Goal: Transaction & Acquisition: Purchase product/service

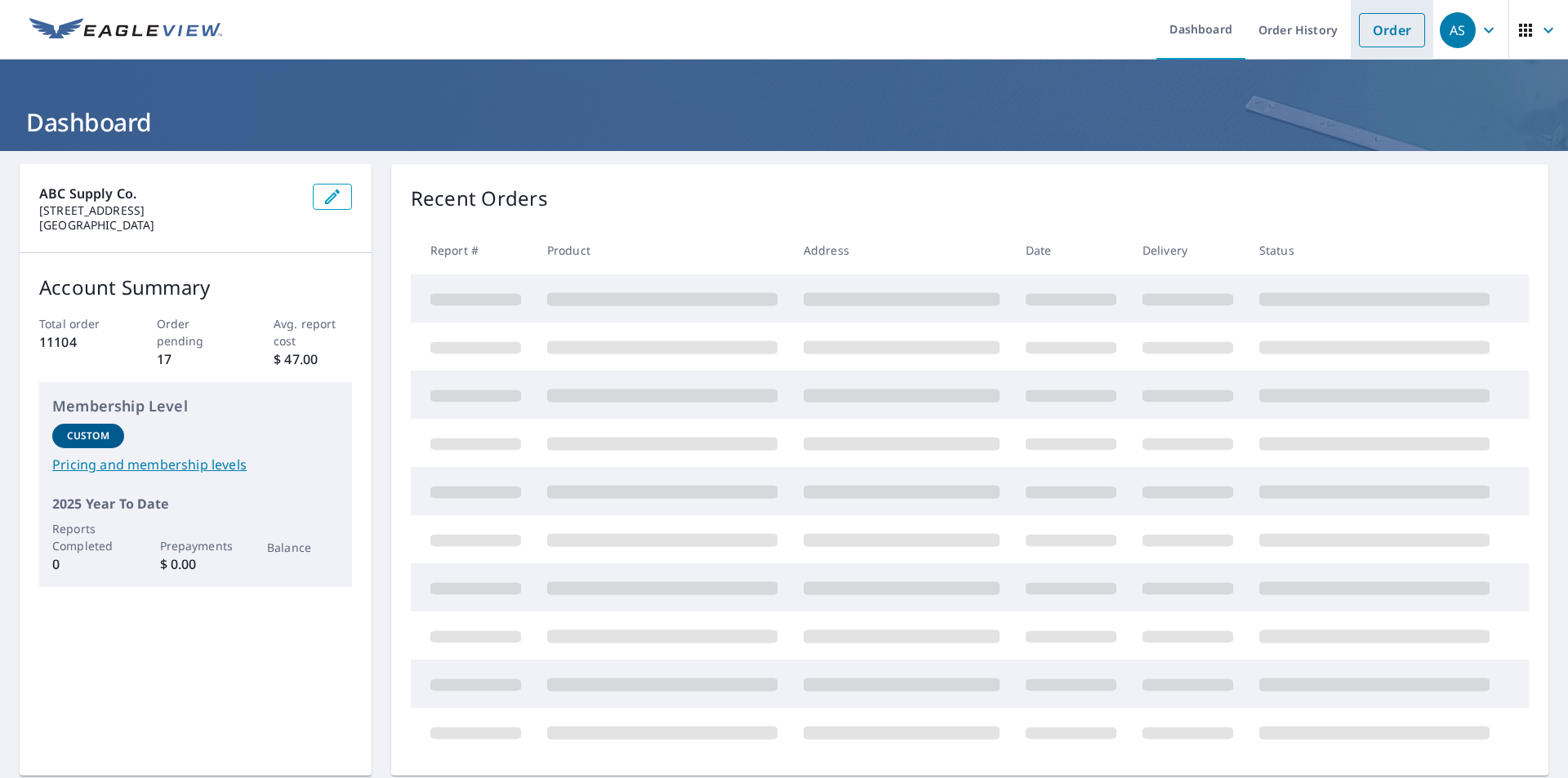
click at [1359, 44] on link "Order" at bounding box center [1391, 30] width 66 height 34
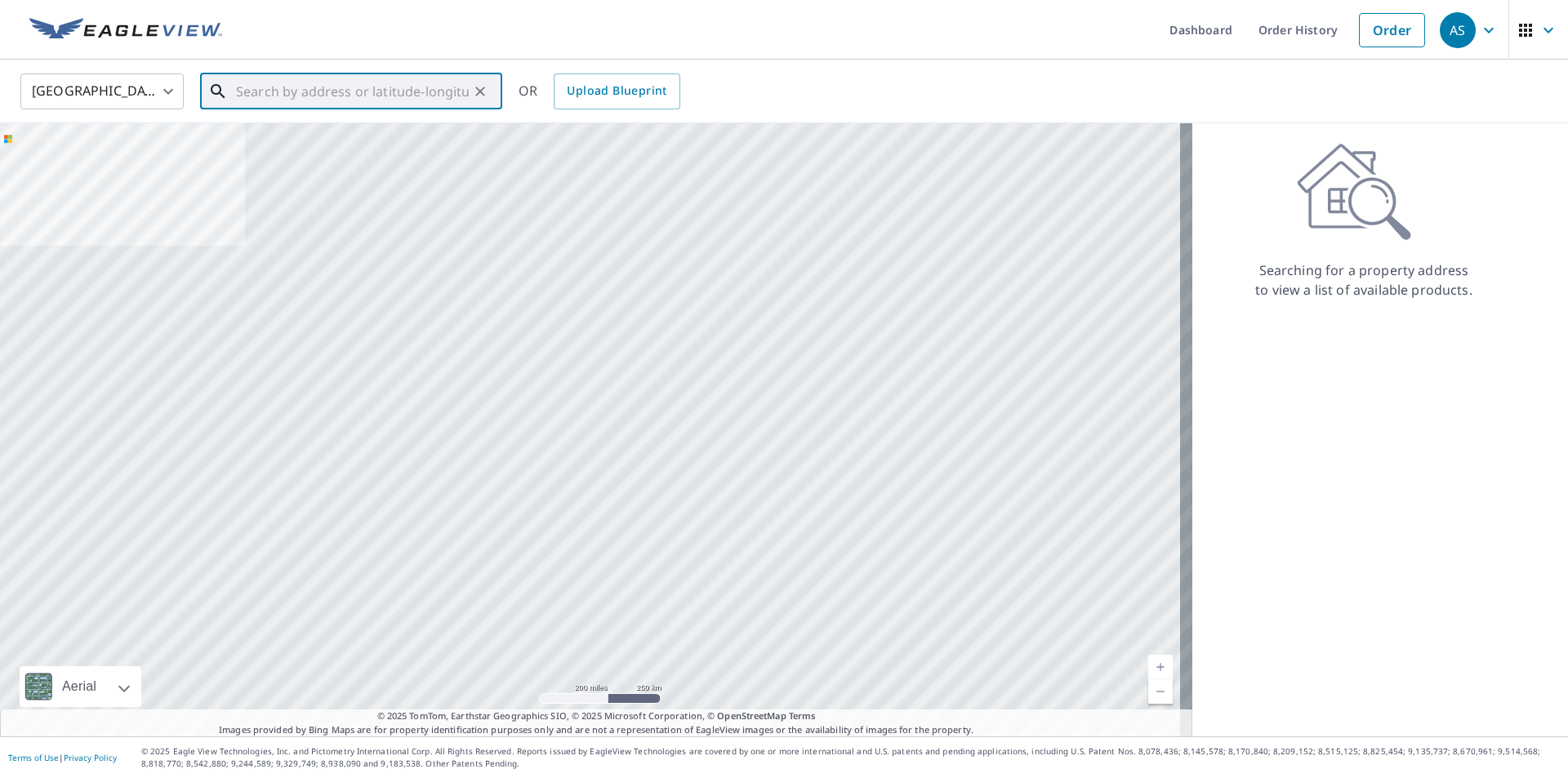
click at [366, 95] on input "text" at bounding box center [352, 91] width 233 height 46
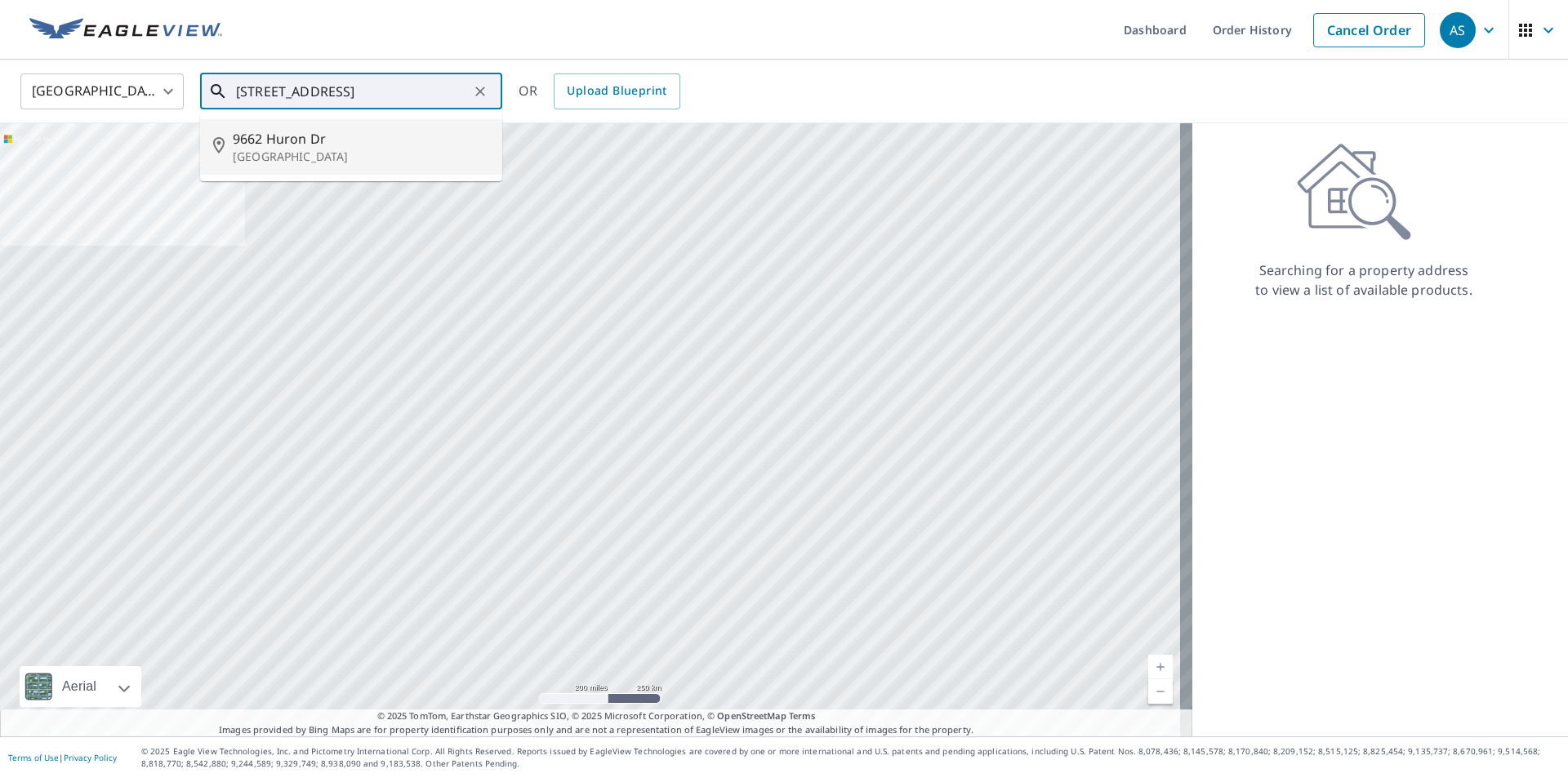
click at [330, 161] on p "[GEOGRAPHIC_DATA]" at bounding box center [361, 156] width 256 height 16
type input "[STREET_ADDRESS]"
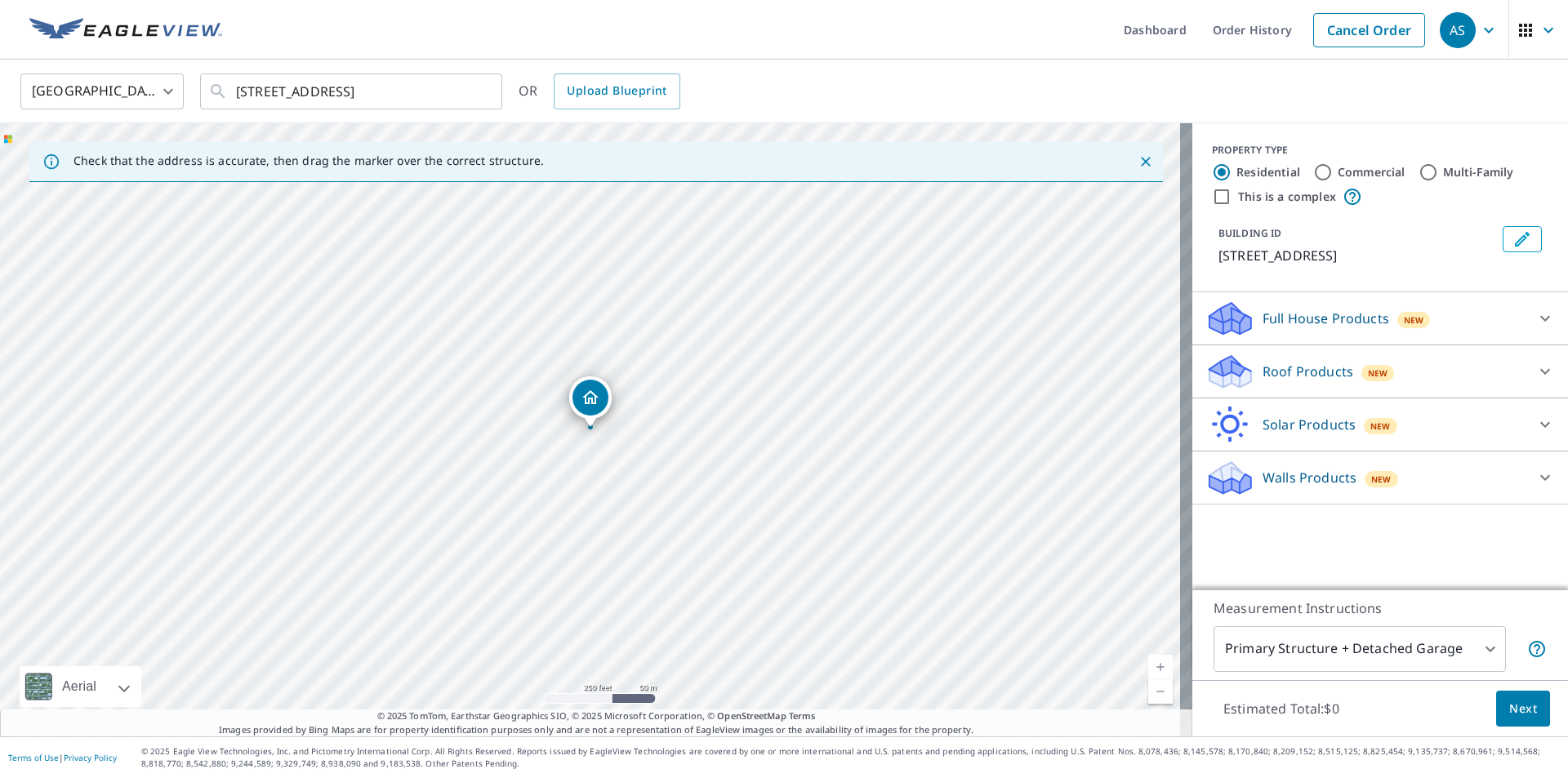
click at [1525, 366] on div at bounding box center [1545, 371] width 39 height 39
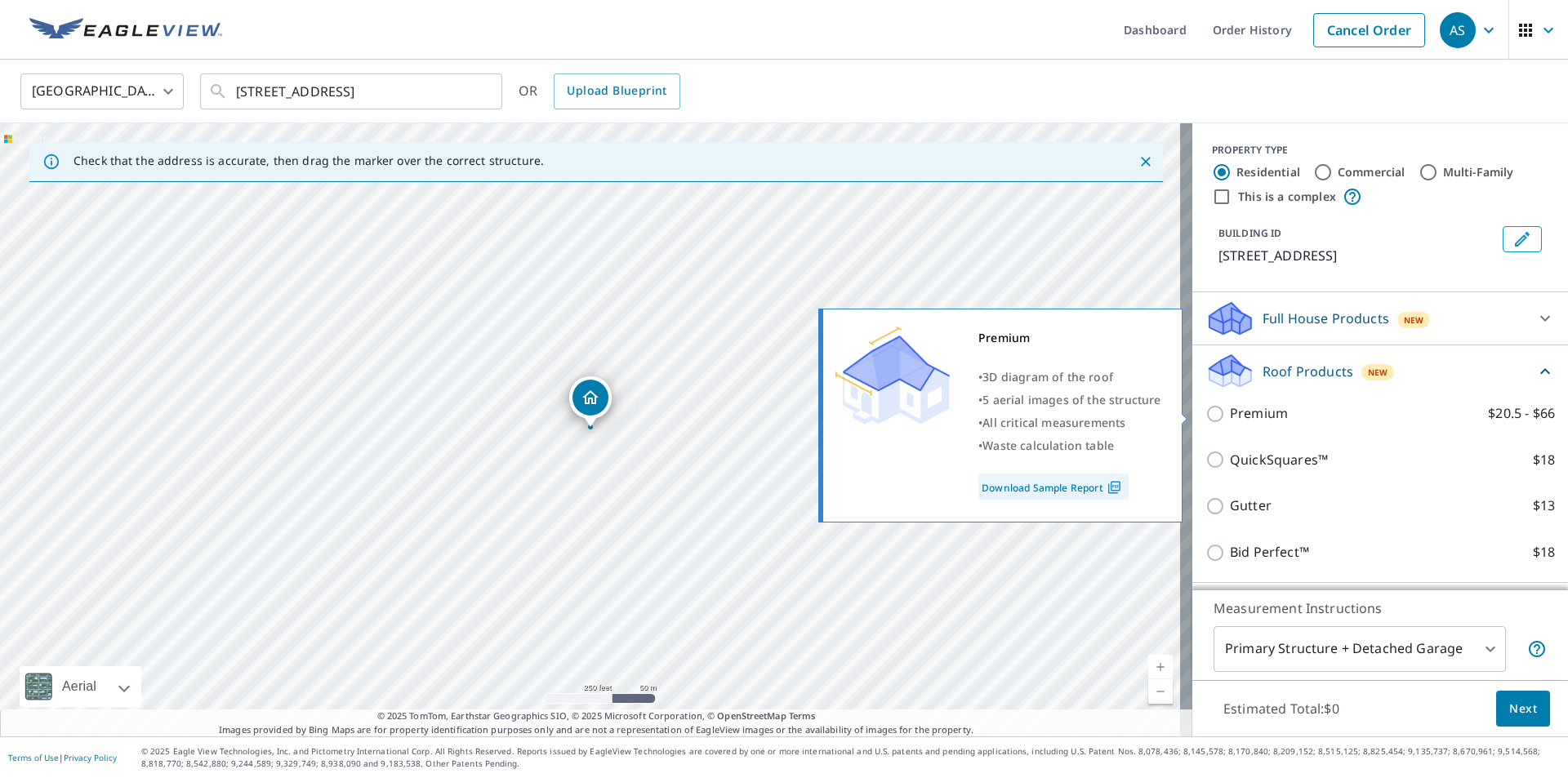
click at [1205, 418] on input "Premium $20.5 - $66" at bounding box center [1217, 413] width 25 height 20
checkbox input "true"
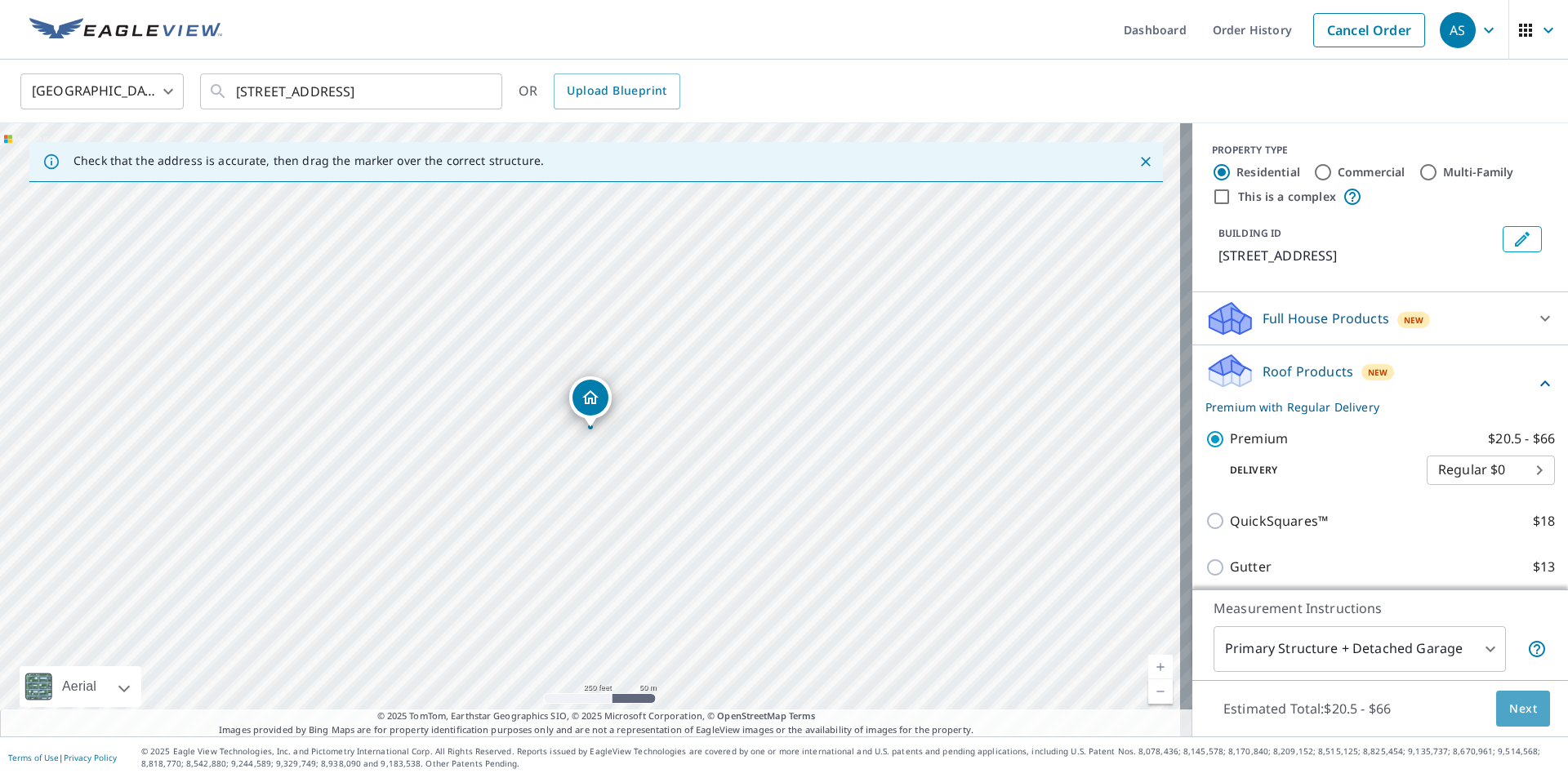
click at [1519, 720] on button "Next" at bounding box center [1523, 709] width 54 height 37
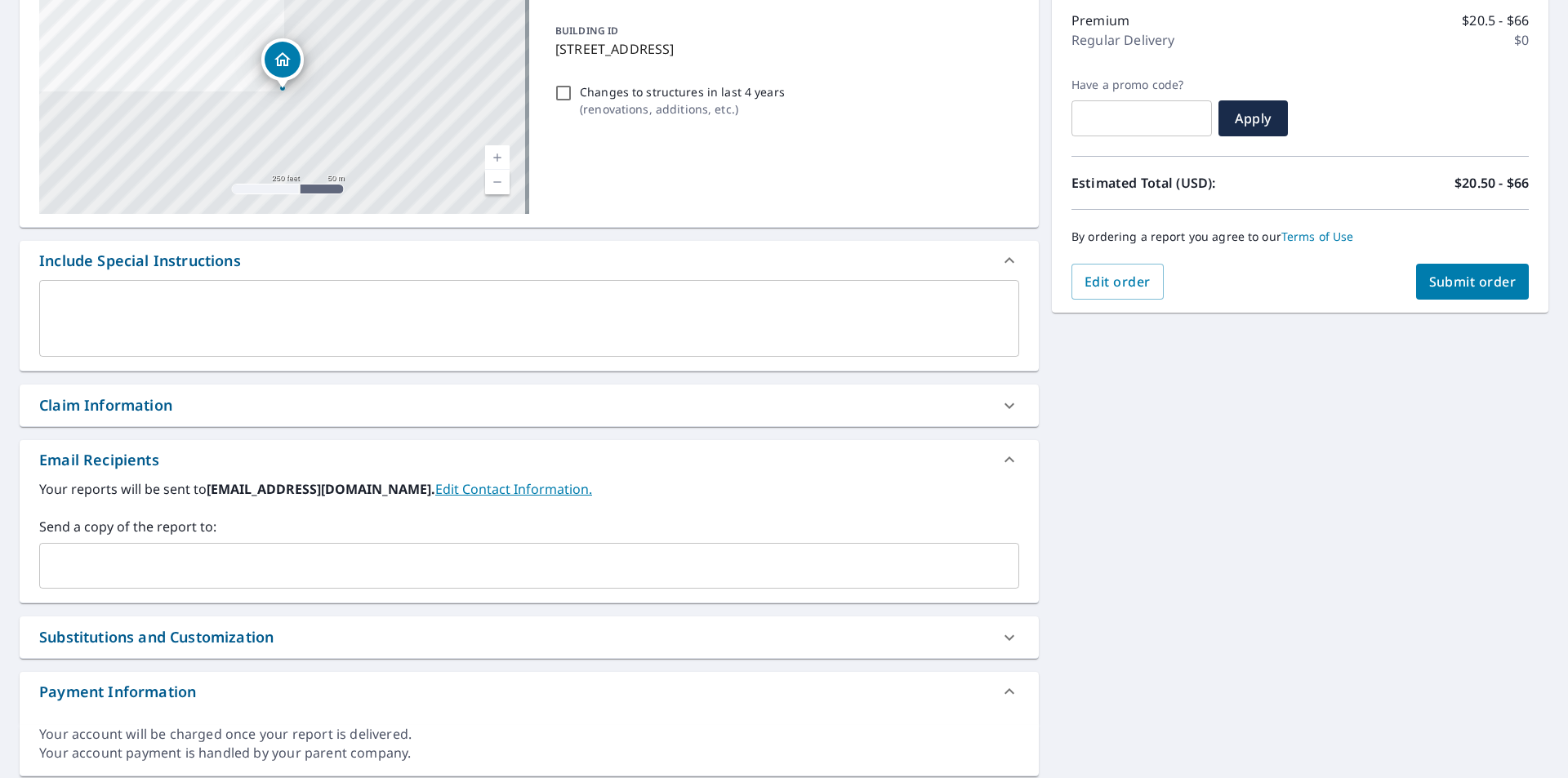
scroll to position [179, 0]
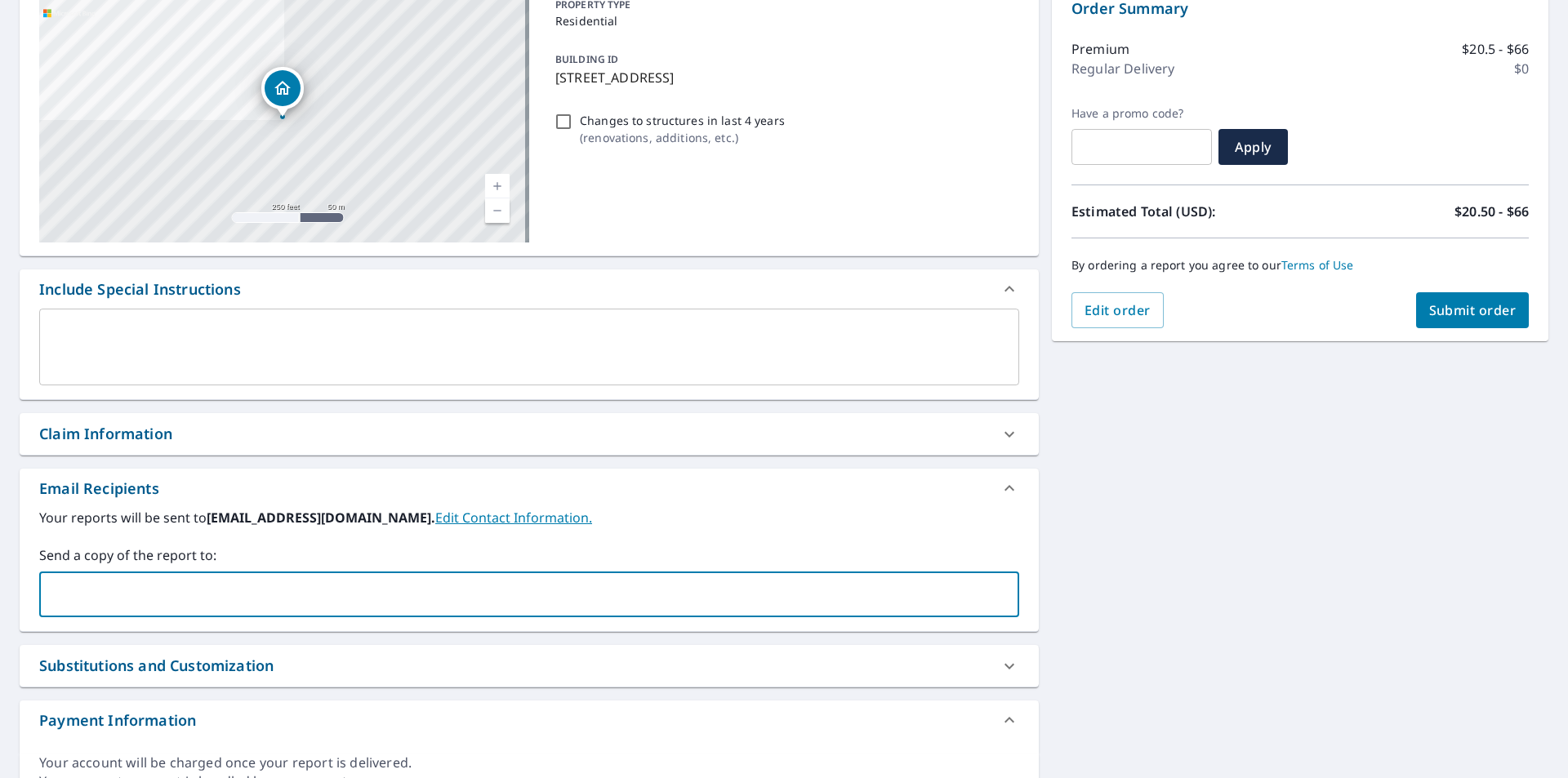
click at [173, 588] on input "text" at bounding box center [518, 594] width 941 height 31
type input "[PERSON_NAME][EMAIL_ADDRESS][DOMAIN_NAME]"
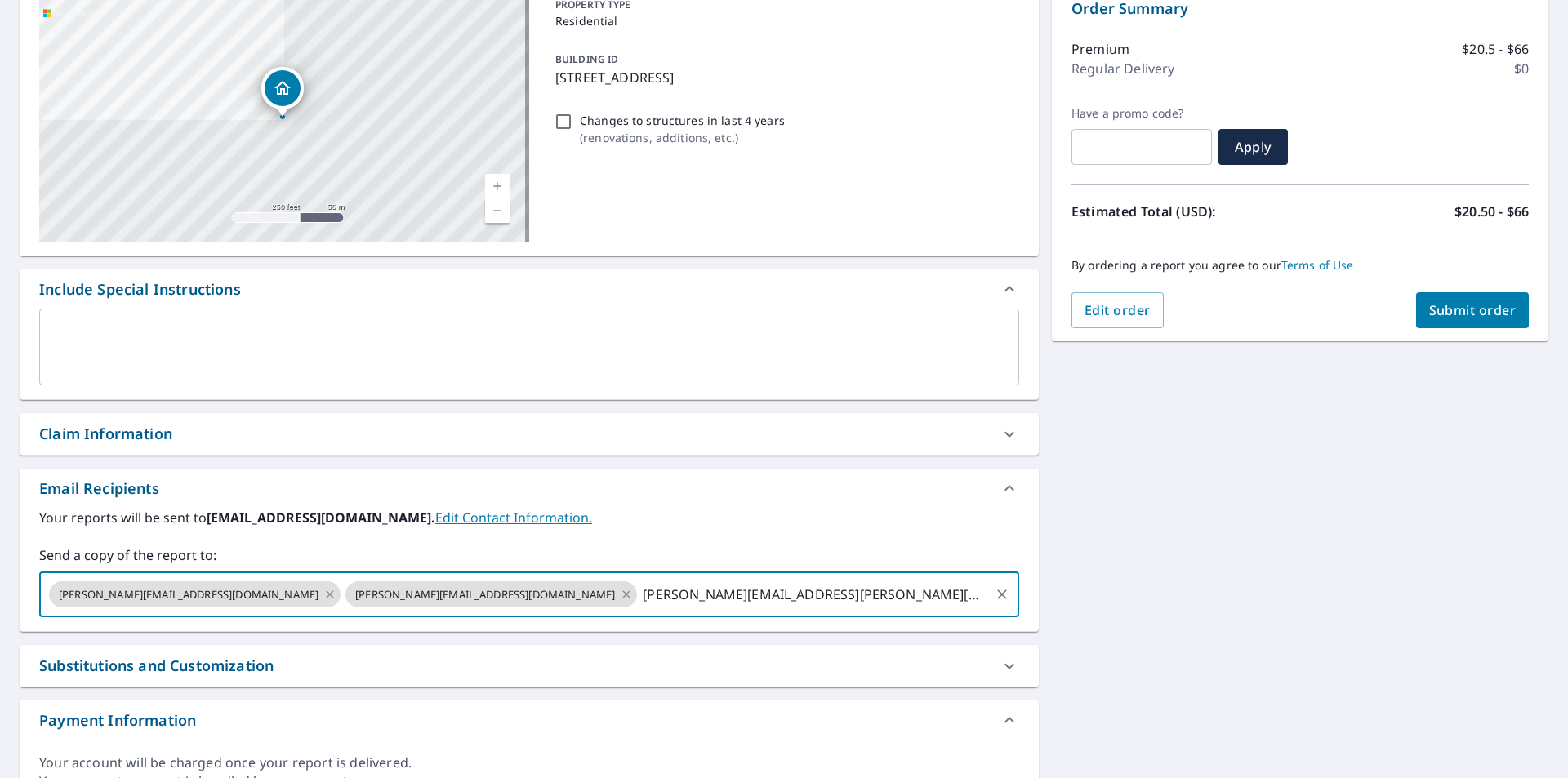
type input "[PERSON_NAME][EMAIL_ADDRESS][PERSON_NAME][DOMAIN_NAME]"
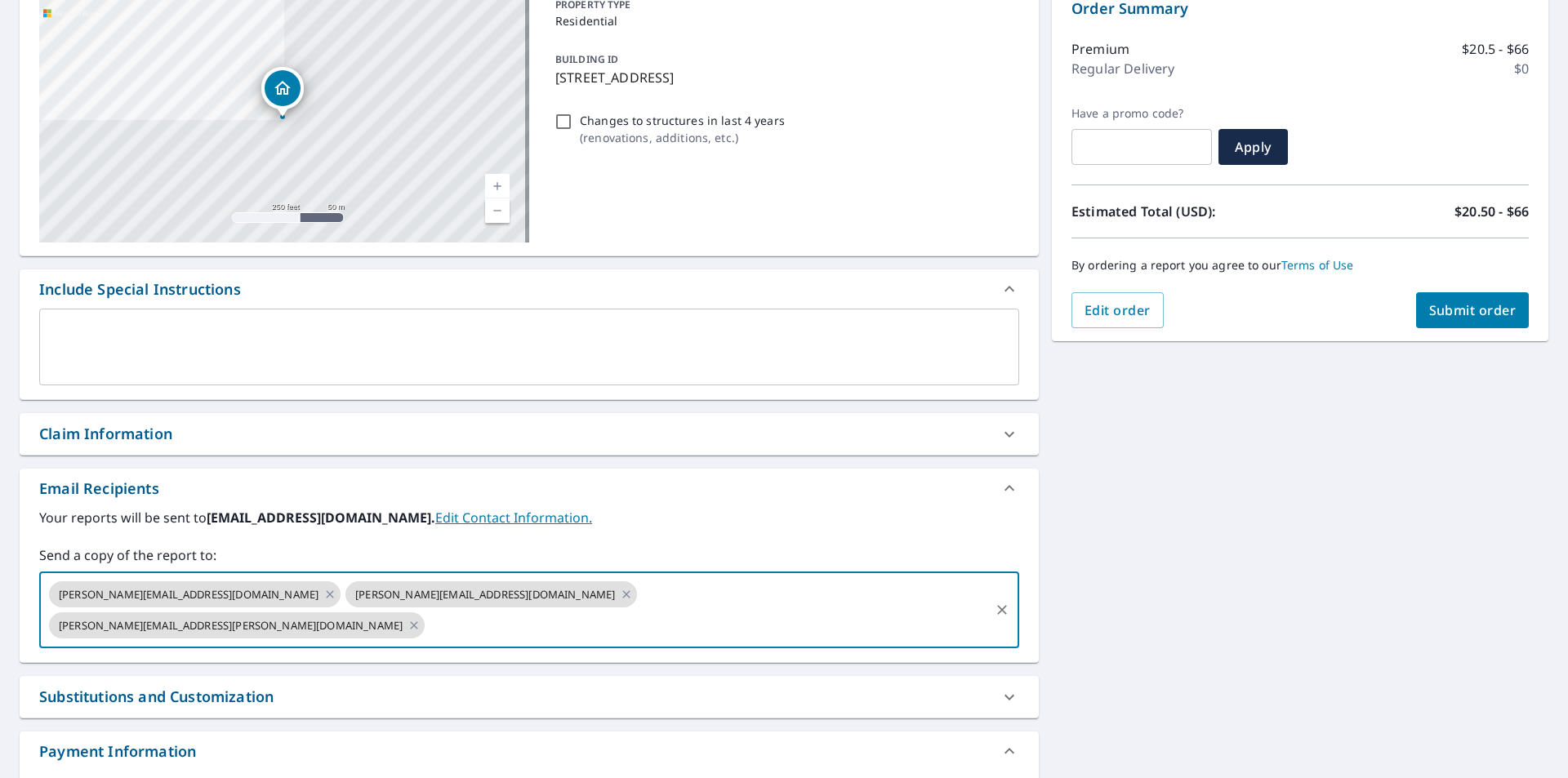
click at [1328, 566] on div "[STREET_ADDRESS] Aerial Road A standard road map Aerial A detailed look from ab…" at bounding box center [784, 411] width 1568 height 878
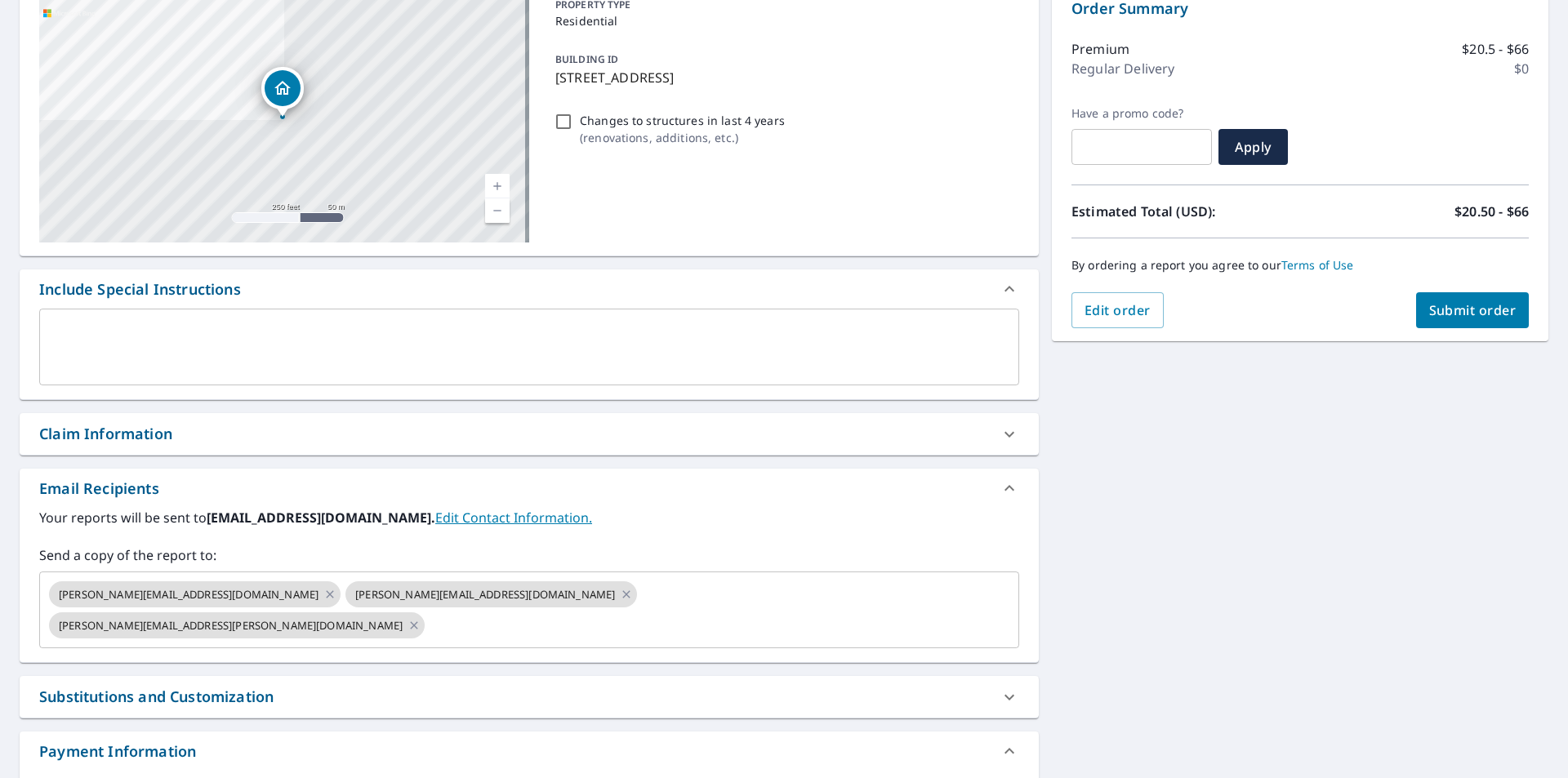
click at [1431, 310] on span "Submit order" at bounding box center [1473, 310] width 87 height 18
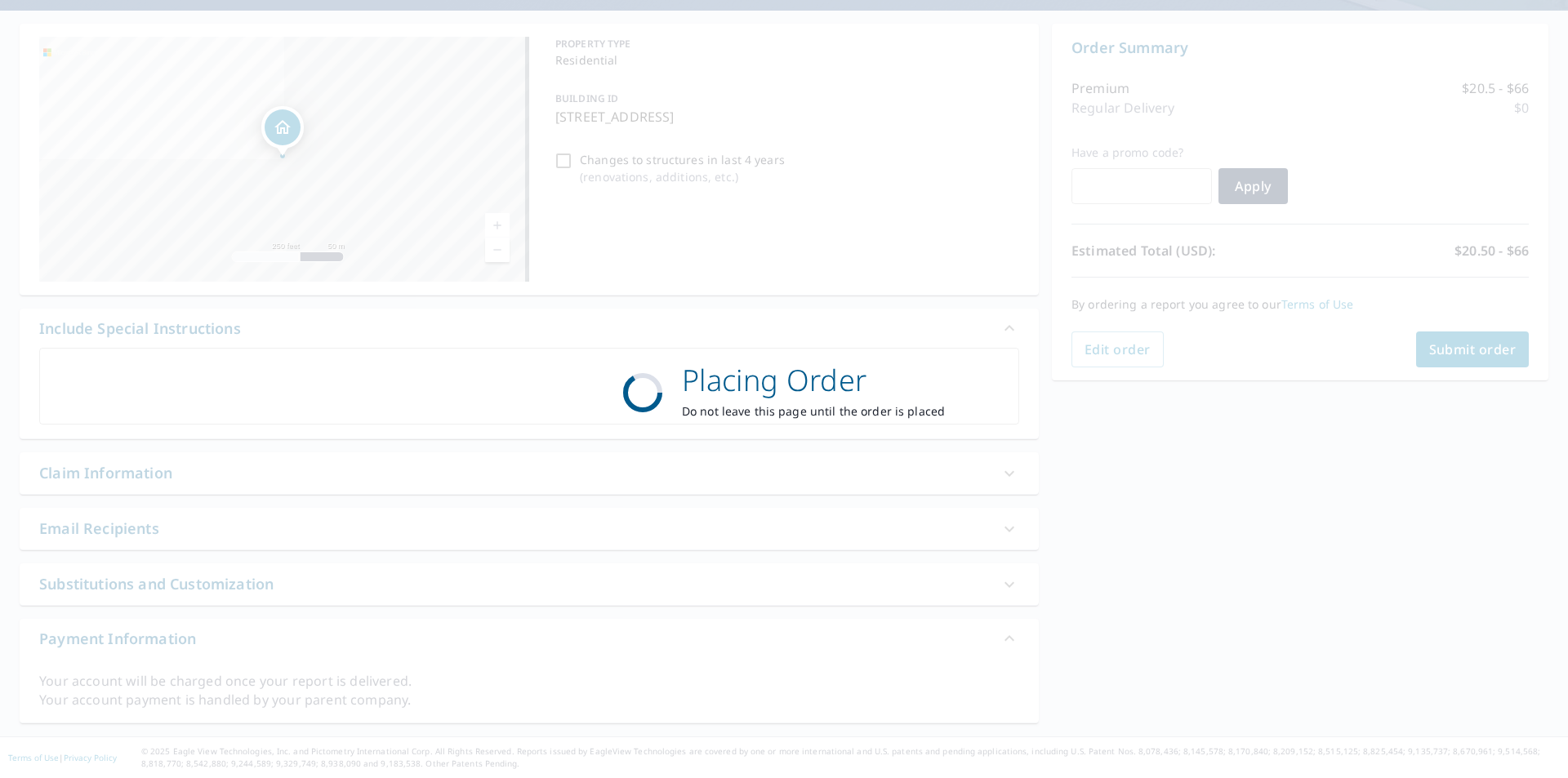
scroll to position [140, 0]
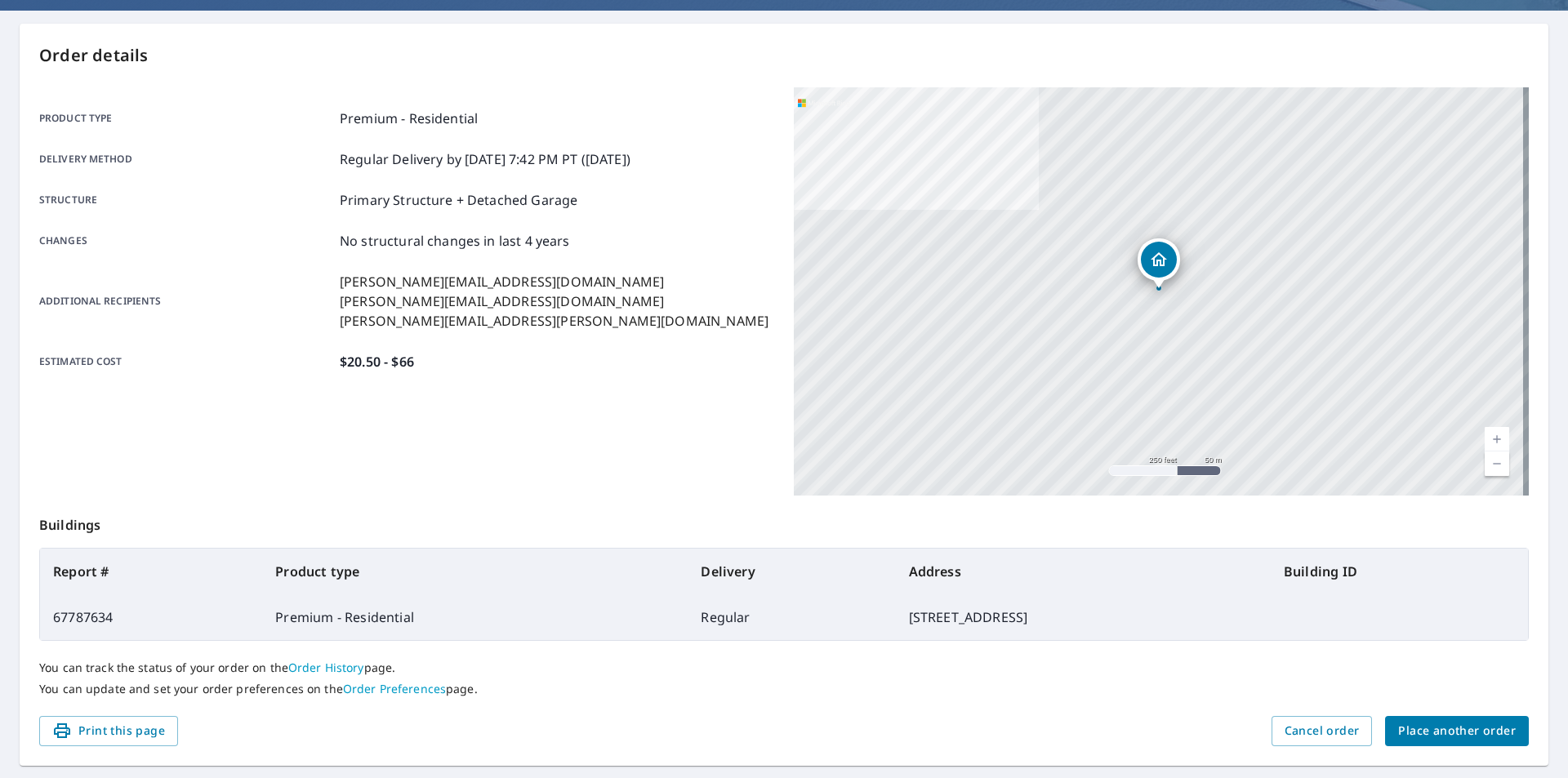
click at [588, 328] on div "Additional recipients [PERSON_NAME][EMAIL_ADDRESS][DOMAIN_NAME] [PERSON_NAME][E…" at bounding box center [407, 301] width 735 height 59
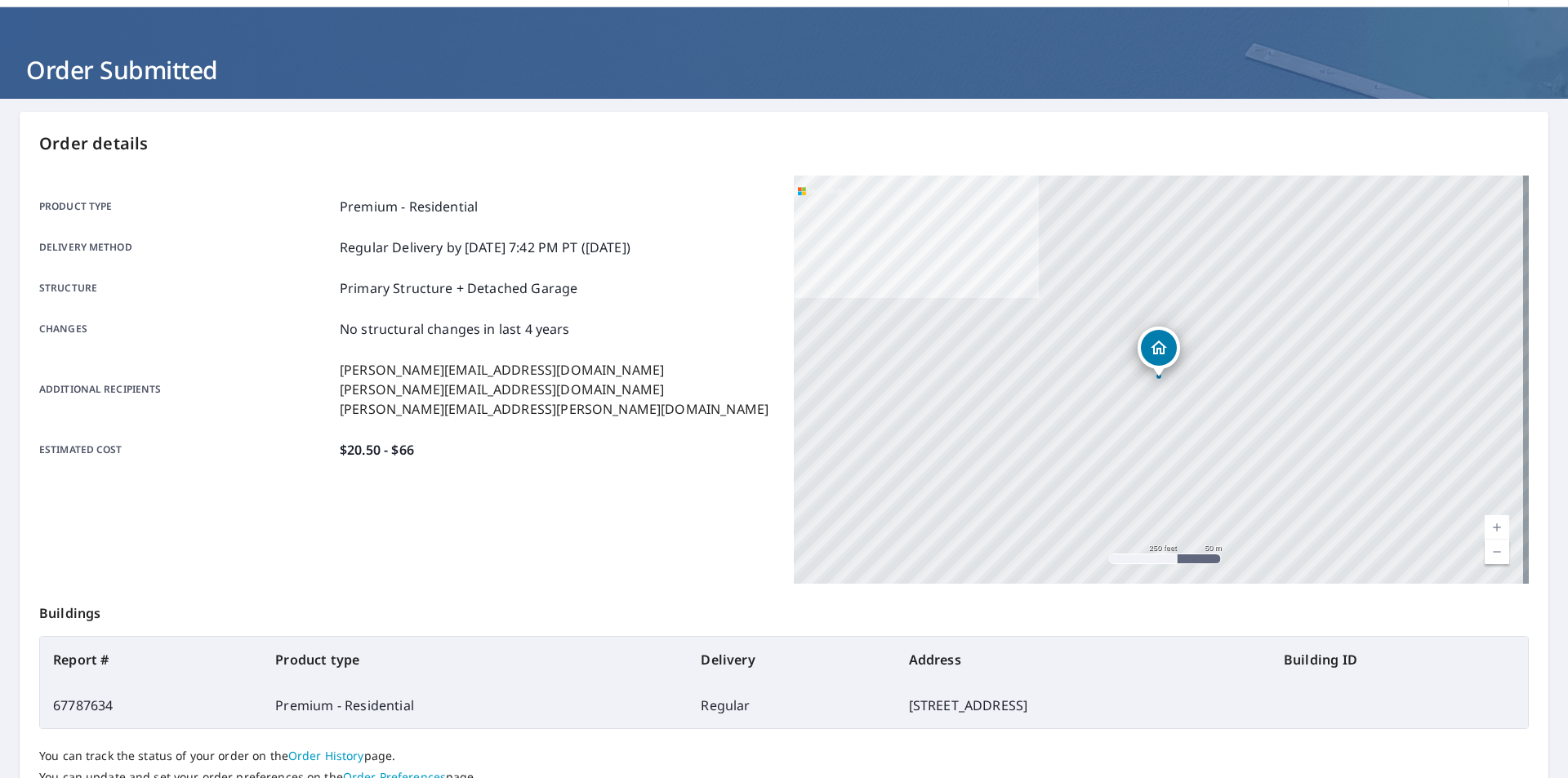
scroll to position [82, 0]
